Goal: Book appointment/travel/reservation

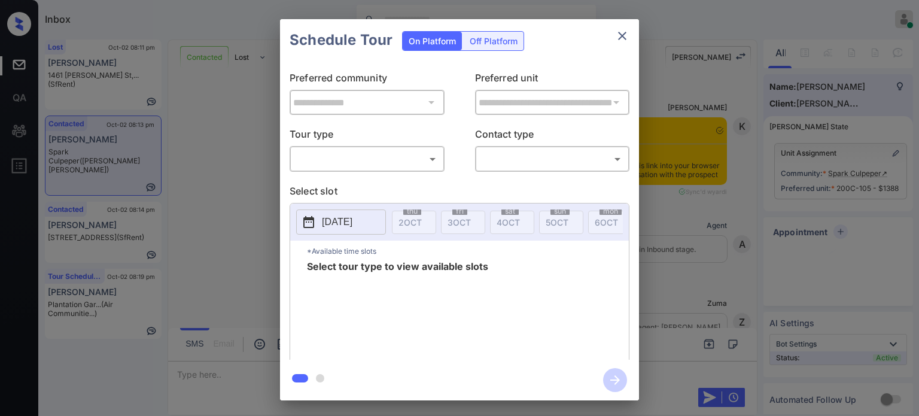
scroll to position [1456, 0]
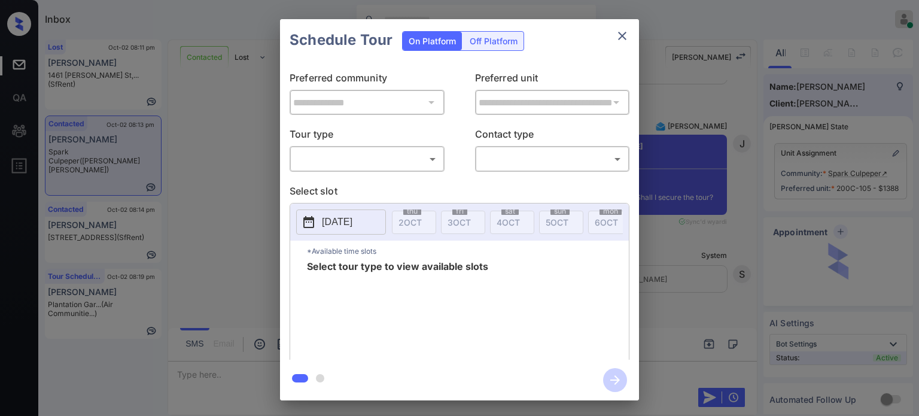
click at [385, 153] on body "Inbox Juan Carlos Manantan Online Set yourself offline Set yourself on break Pr…" at bounding box center [459, 208] width 919 height 416
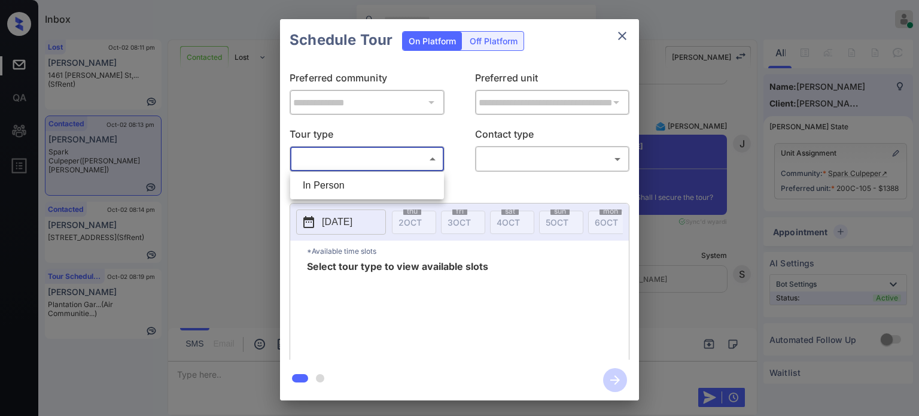
click at [338, 191] on li "In Person" at bounding box center [367, 186] width 148 height 22
type input "********"
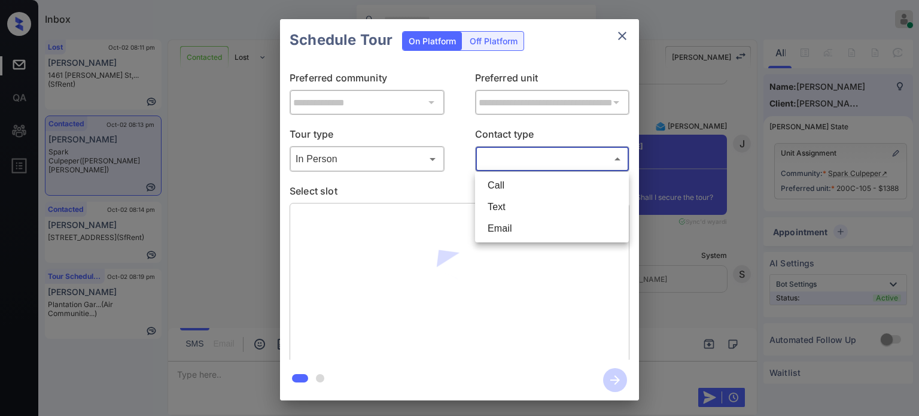
click at [551, 158] on body "Inbox Juan Carlos Manantan Online Set yourself offline Set yourself on break Pr…" at bounding box center [459, 208] width 919 height 416
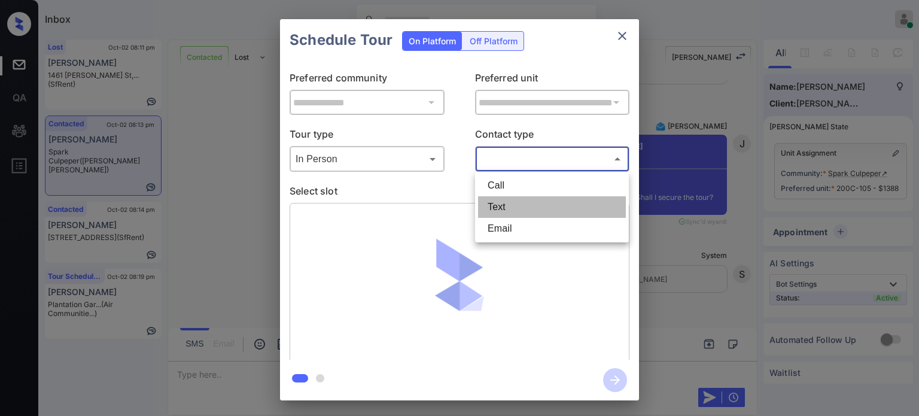
click at [517, 205] on li "Text" at bounding box center [552, 207] width 148 height 22
type input "****"
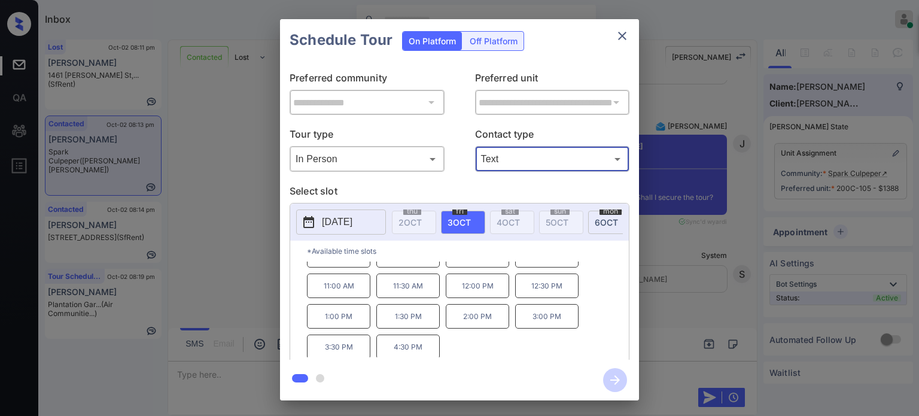
scroll to position [19, 0]
click at [411, 353] on p "4:30 PM" at bounding box center [407, 346] width 63 height 25
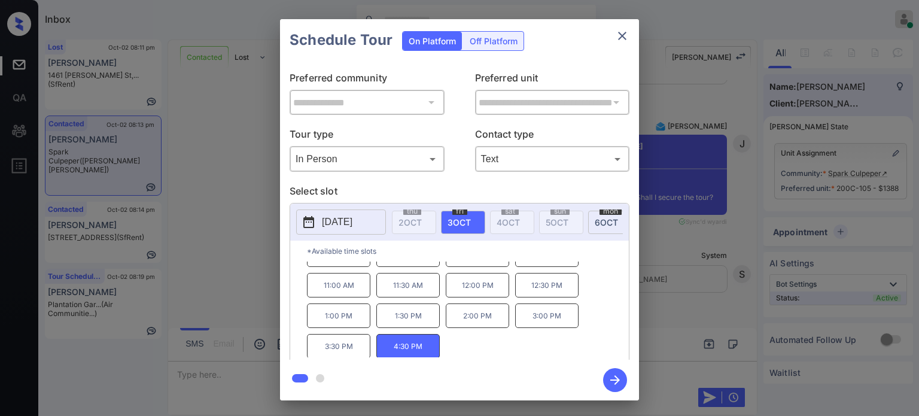
click at [608, 375] on icon "button" at bounding box center [615, 380] width 24 height 24
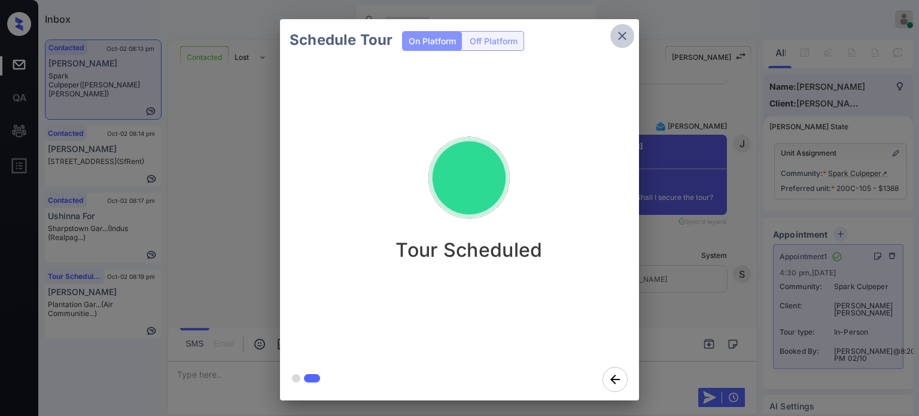
click at [625, 32] on icon "close" at bounding box center [622, 36] width 14 height 14
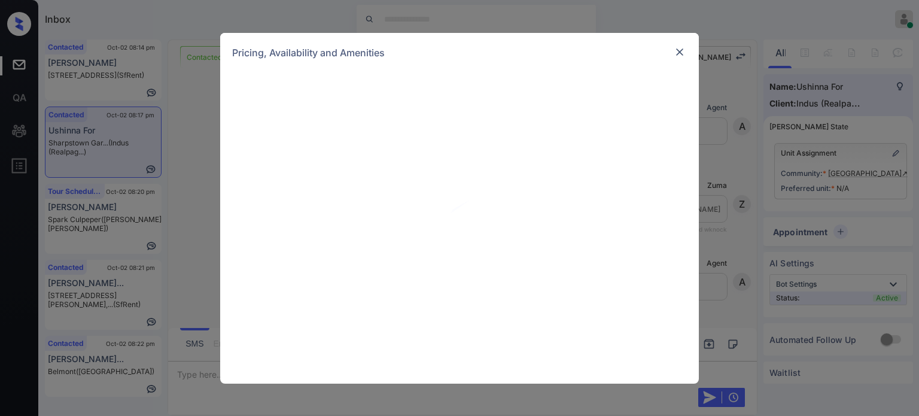
scroll to position [539, 0]
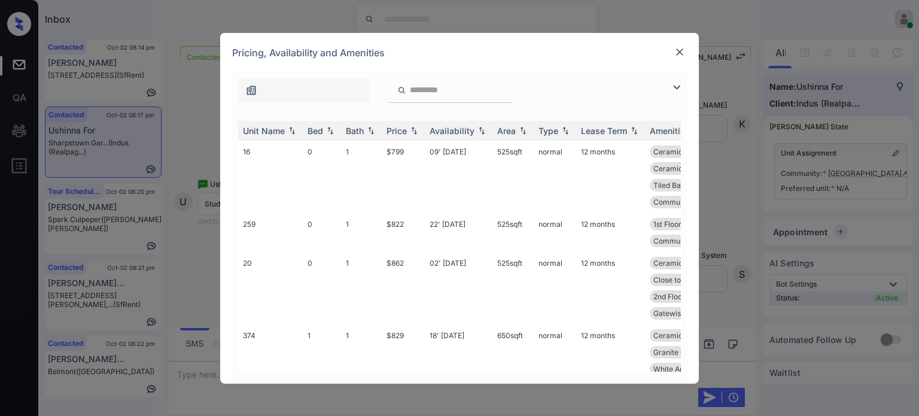
click at [677, 89] on img at bounding box center [677, 87] width 14 height 14
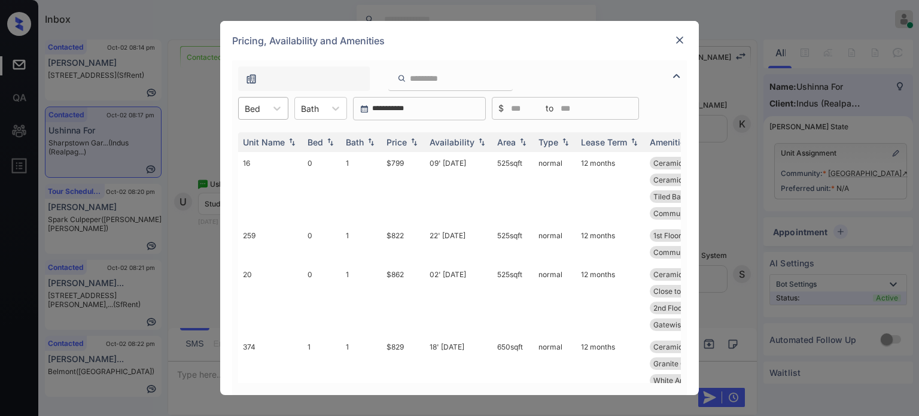
click at [251, 108] on div at bounding box center [253, 108] width 16 height 13
click at [260, 141] on div "0" at bounding box center [263, 138] width 50 height 22
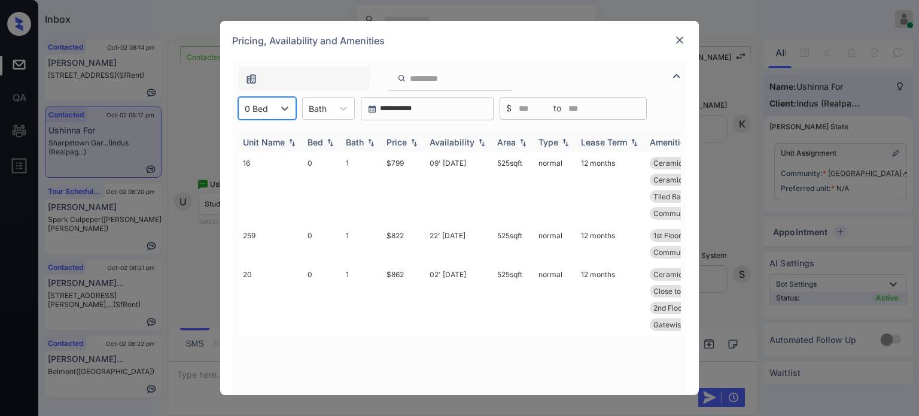
click at [405, 143] on div "Price" at bounding box center [397, 142] width 20 height 10
click at [450, 169] on td "09' Sep 25" at bounding box center [459, 188] width 68 height 72
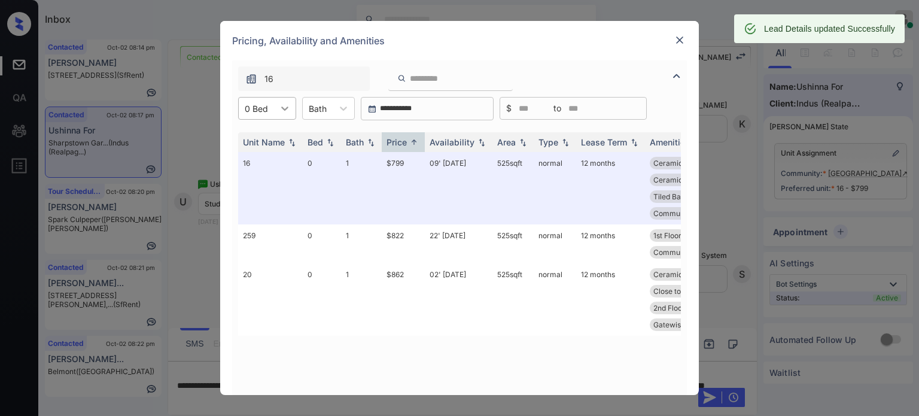
click at [274, 110] on div at bounding box center [285, 109] width 22 height 22
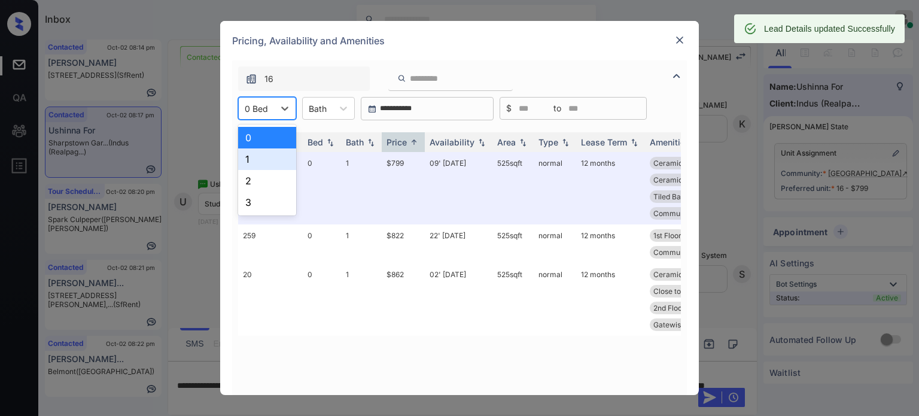
click at [250, 157] on div "1" at bounding box center [267, 159] width 58 height 22
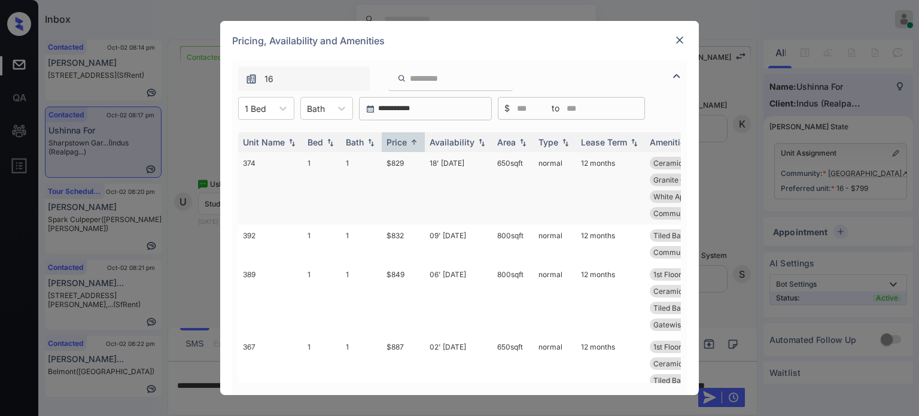
click at [455, 162] on td "18' Sep 25" at bounding box center [459, 188] width 68 height 72
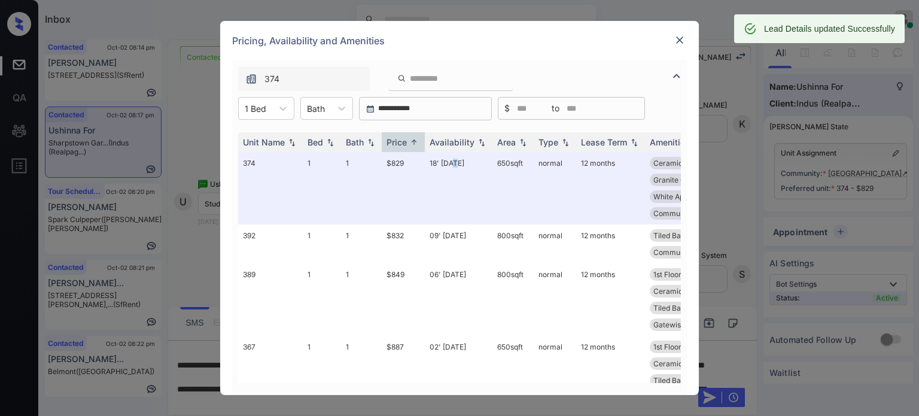
click at [679, 41] on img at bounding box center [680, 40] width 12 height 12
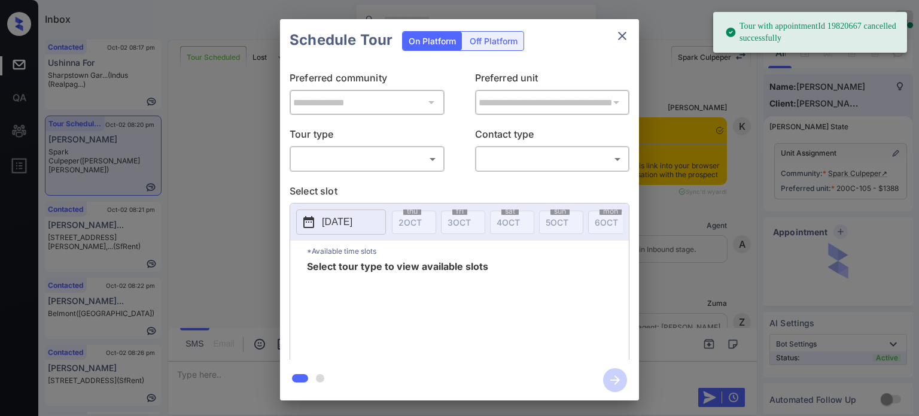
scroll to position [961, 0]
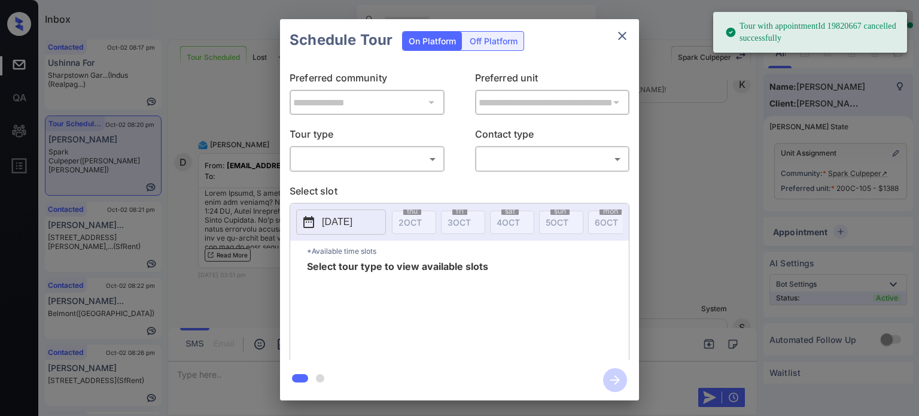
click at [417, 159] on body "Tour with appointmentId 19820667 cancelled successfully Inbox Juan Carlos Manan…" at bounding box center [459, 208] width 919 height 416
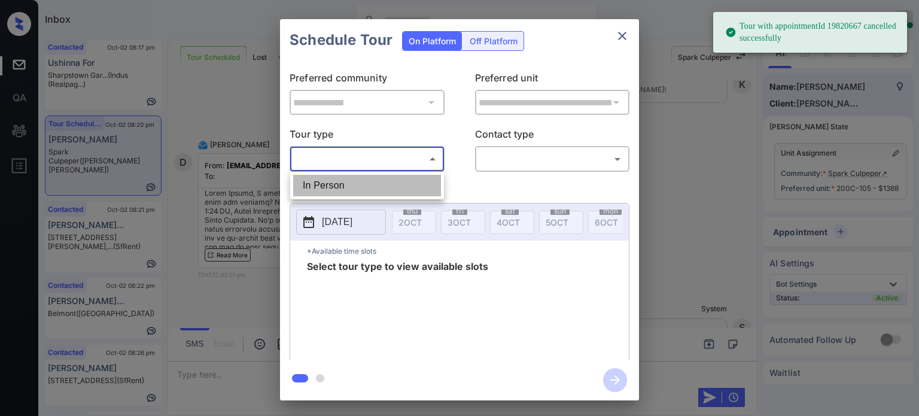
click at [378, 190] on li "In Person" at bounding box center [367, 186] width 148 height 22
type input "********"
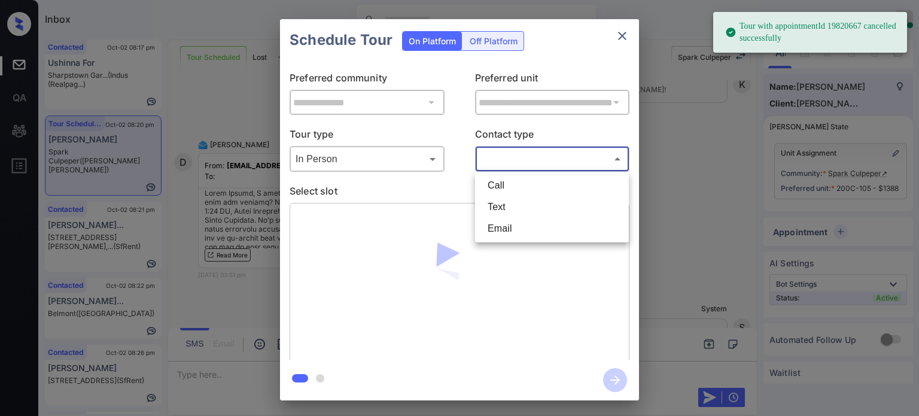
click at [548, 157] on body "Tour with appointmentId 19820667 cancelled successfully Inbox Juan Carlos Manan…" at bounding box center [459, 208] width 919 height 416
click at [504, 214] on li "Text" at bounding box center [552, 207] width 148 height 22
type input "****"
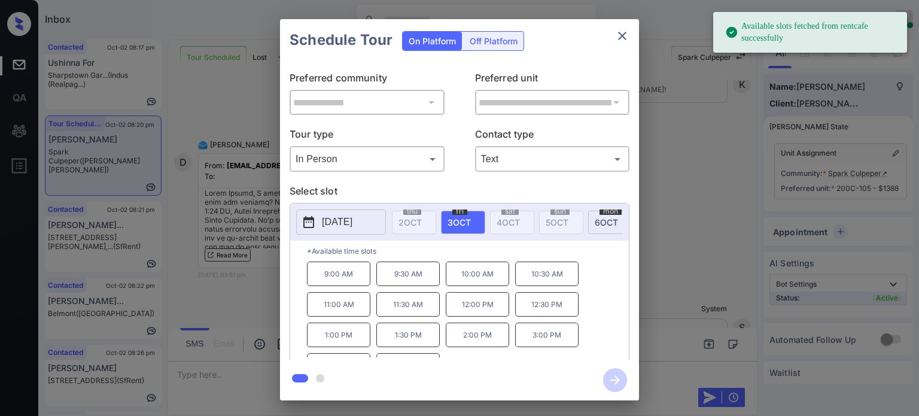
click at [313, 220] on icon at bounding box center [308, 222] width 11 height 12
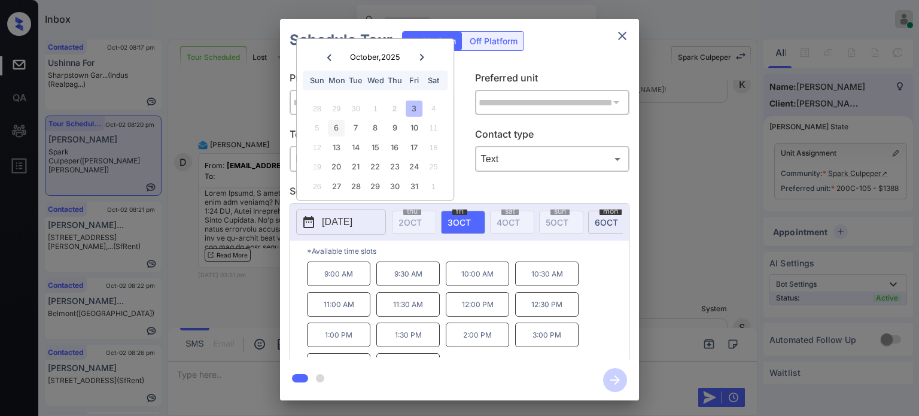
click at [333, 130] on div "6" at bounding box center [337, 128] width 16 height 16
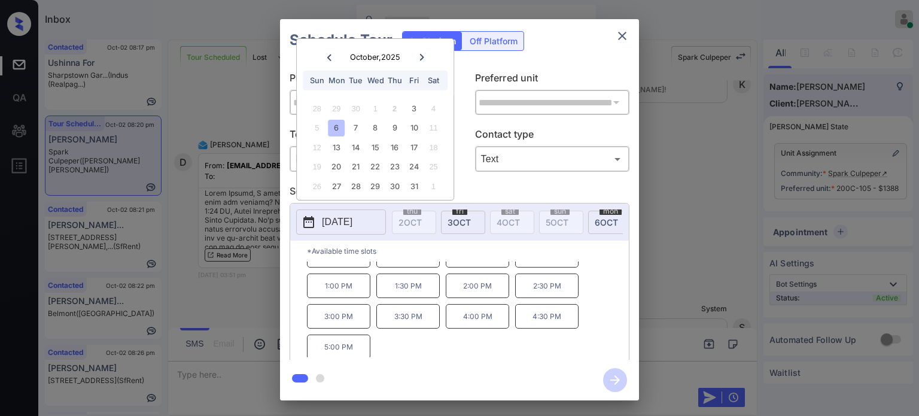
scroll to position [50, 0]
click at [408, 107] on div "3" at bounding box center [414, 109] width 16 height 16
click at [339, 126] on div "6" at bounding box center [337, 128] width 16 height 16
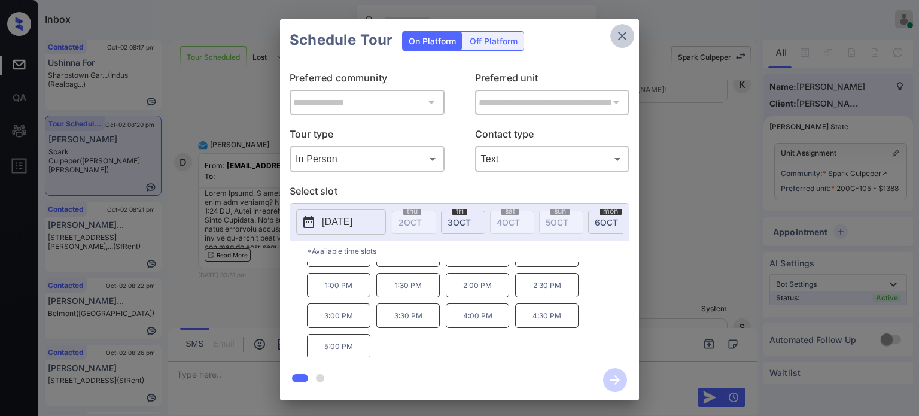
click at [618, 36] on icon "close" at bounding box center [622, 36] width 14 height 14
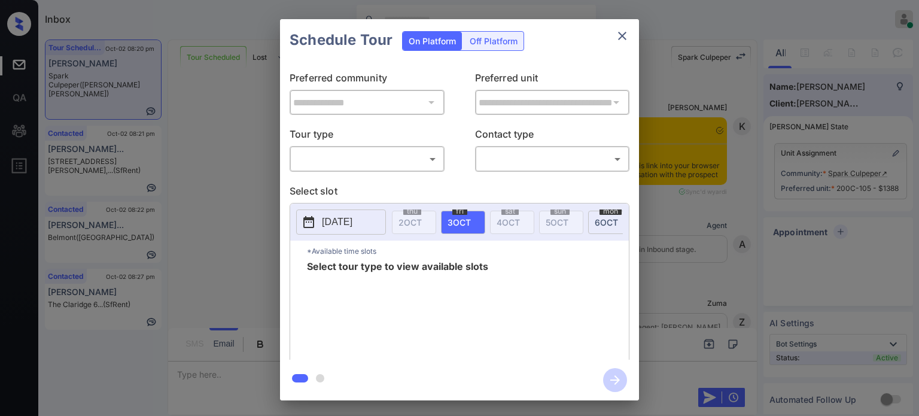
scroll to position [2905, 0]
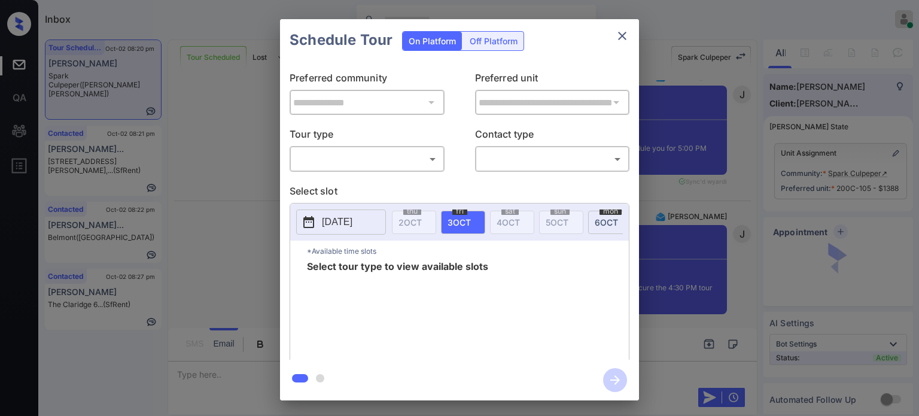
click at [440, 159] on body "Inbox [PERSON_NAME] Online Set yourself offline Set yourself on break Profile S…" at bounding box center [459, 208] width 919 height 416
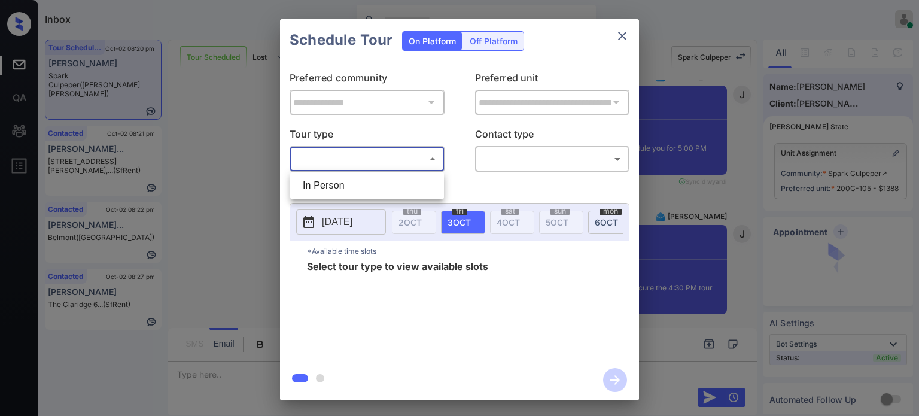
click at [358, 181] on li "In Person" at bounding box center [367, 186] width 148 height 22
type input "********"
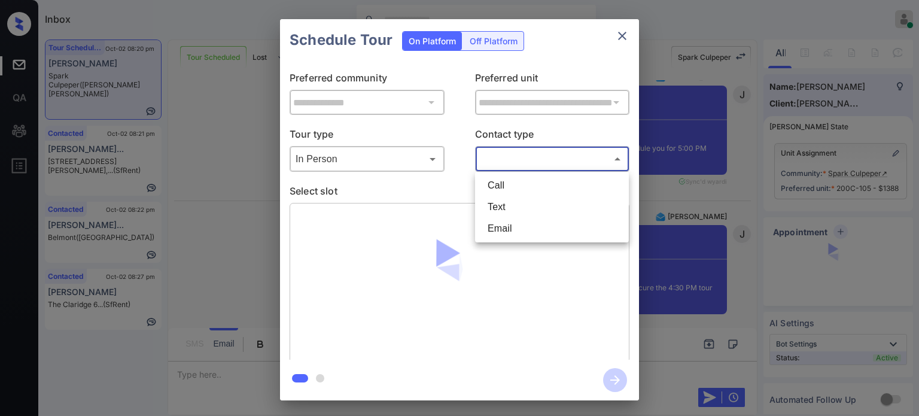
click at [529, 162] on body "Inbox [PERSON_NAME] Online Set yourself offline Set yourself on break Profile S…" at bounding box center [459, 208] width 919 height 416
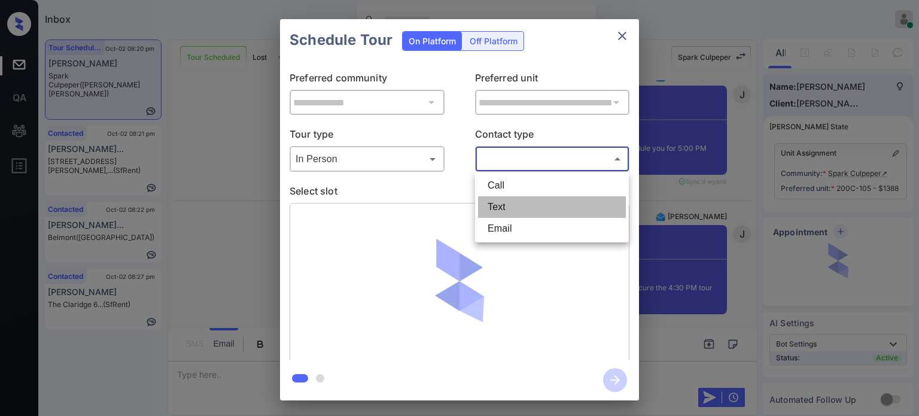
click at [503, 205] on li "Text" at bounding box center [552, 207] width 148 height 22
type input "****"
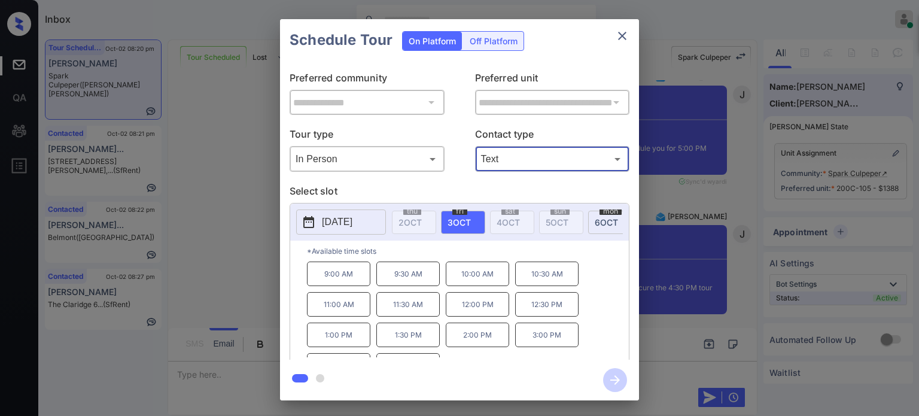
scroll to position [19, 0]
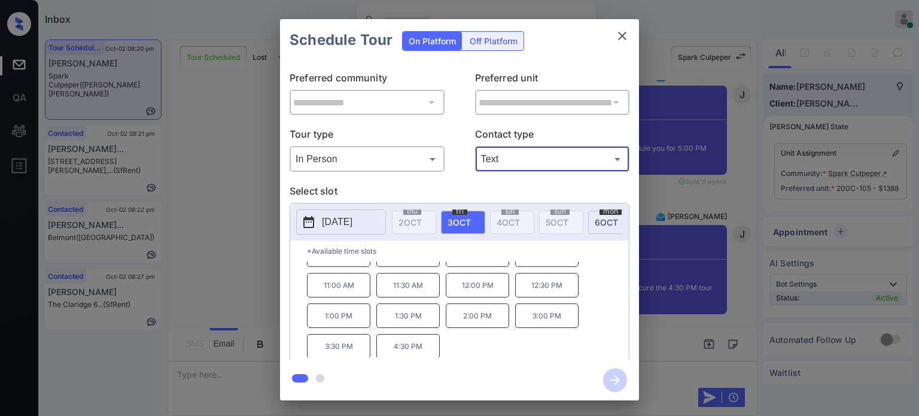
click at [427, 344] on p "4:30 PM" at bounding box center [407, 346] width 63 height 25
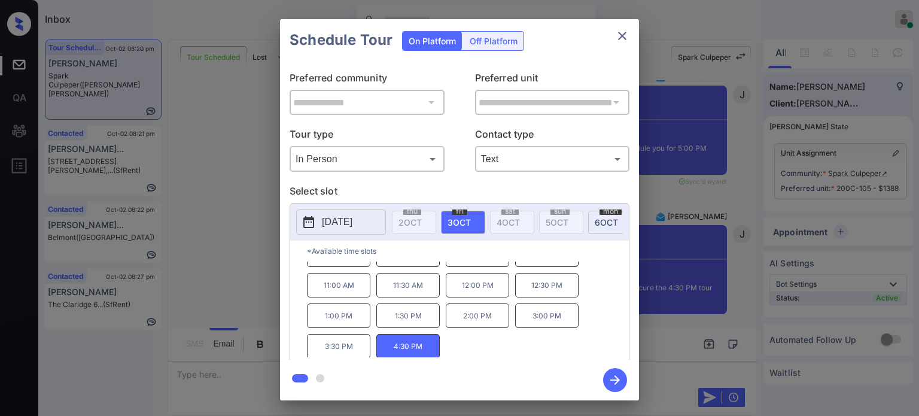
click at [608, 375] on icon "button" at bounding box center [615, 380] width 24 height 24
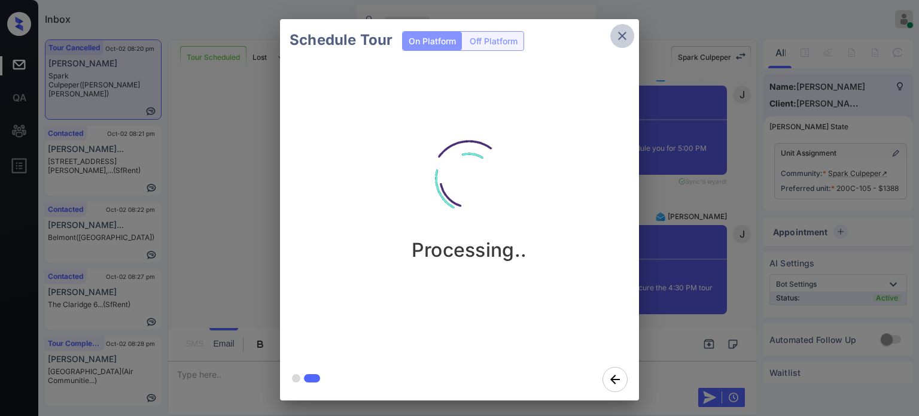
click at [616, 35] on icon "close" at bounding box center [622, 36] width 14 height 14
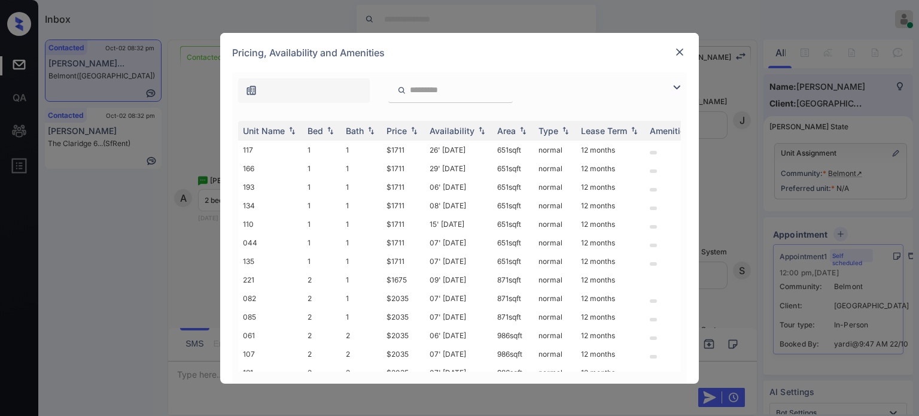
click at [675, 89] on img at bounding box center [677, 87] width 14 height 14
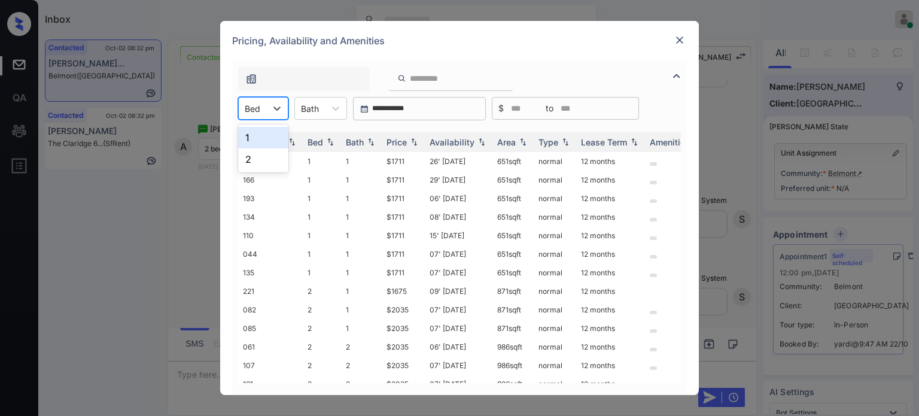
click at [263, 105] on div "Bed" at bounding box center [253, 108] width 28 height 17
click at [254, 154] on div "2" at bounding box center [263, 159] width 50 height 22
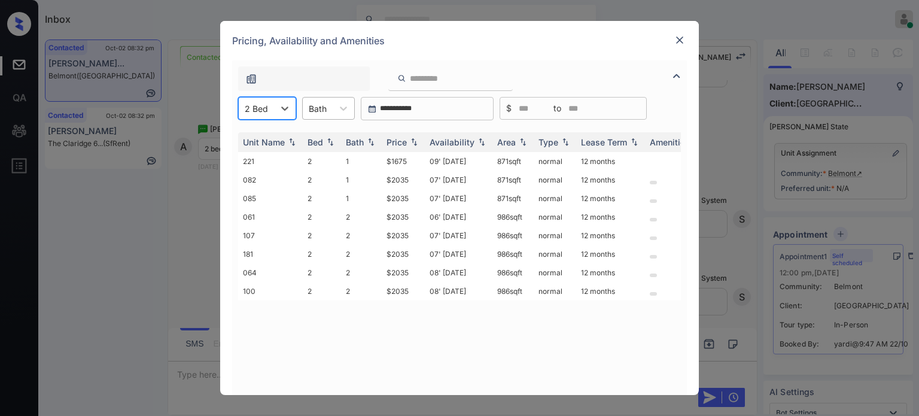
click at [318, 105] on div at bounding box center [318, 108] width 18 height 13
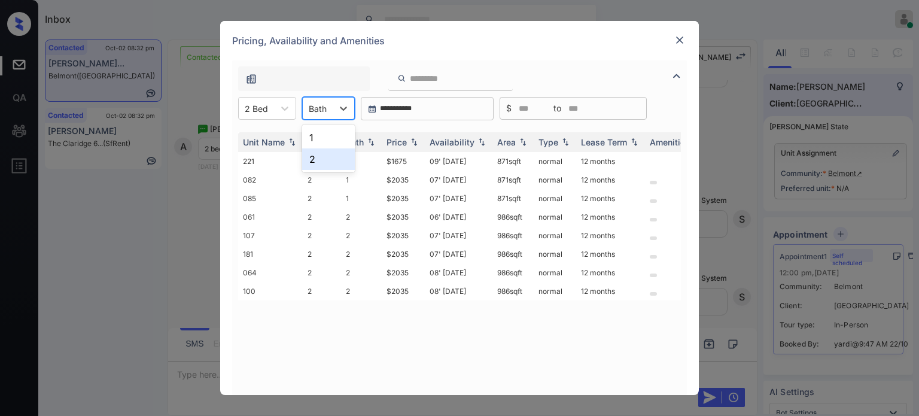
click at [323, 155] on div "2" at bounding box center [328, 159] width 53 height 22
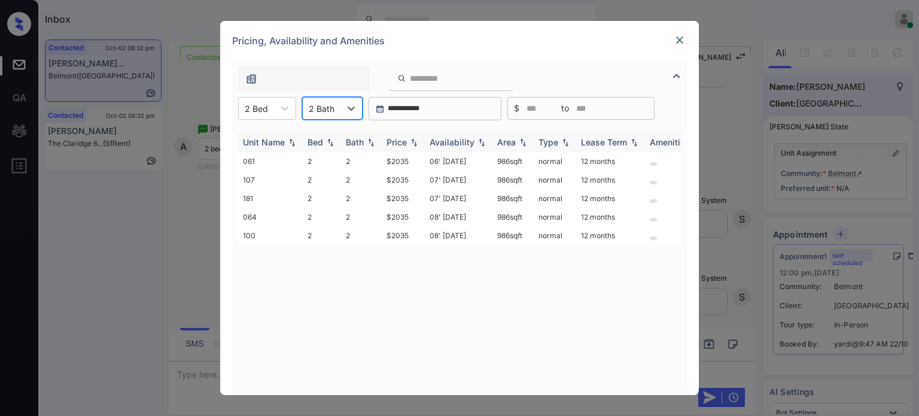
click at [409, 144] on img at bounding box center [414, 142] width 12 height 8
click at [409, 144] on img at bounding box center [414, 142] width 12 height 9
click at [450, 161] on td "06' [DATE]" at bounding box center [459, 161] width 68 height 19
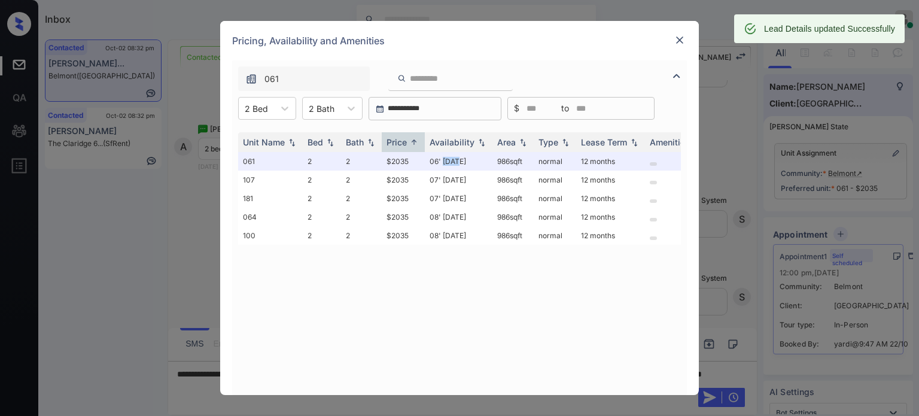
click at [676, 42] on img at bounding box center [680, 40] width 12 height 12
